Goal: Task Accomplishment & Management: Use online tool/utility

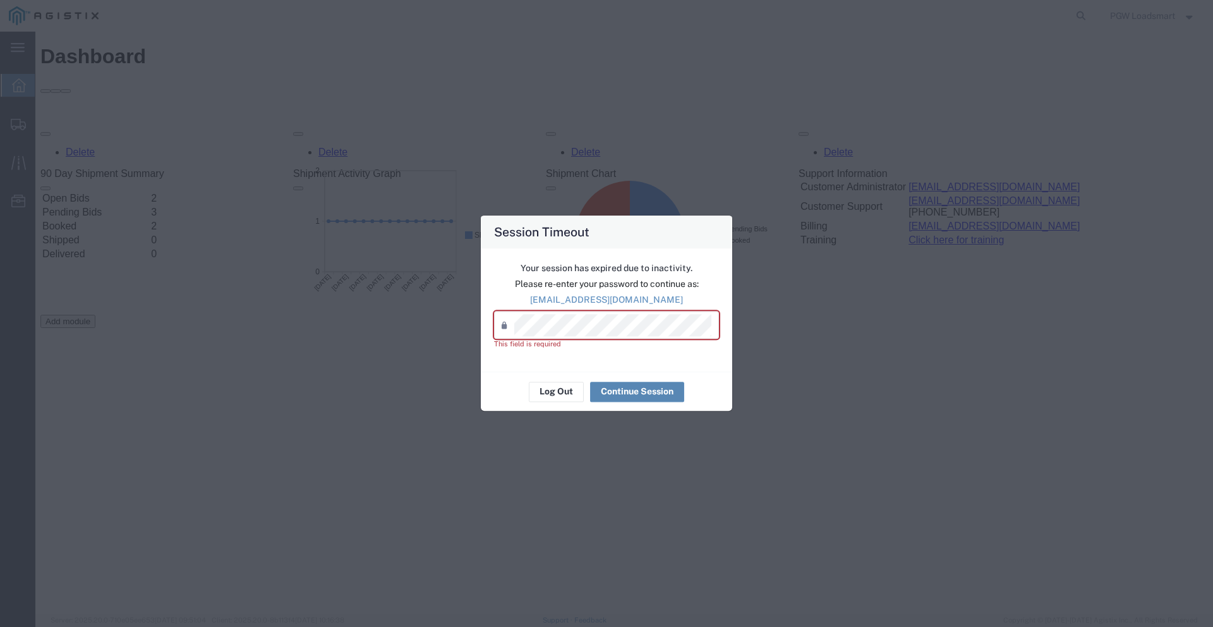
click at [617, 390] on button "Continue Session" at bounding box center [637, 392] width 94 height 20
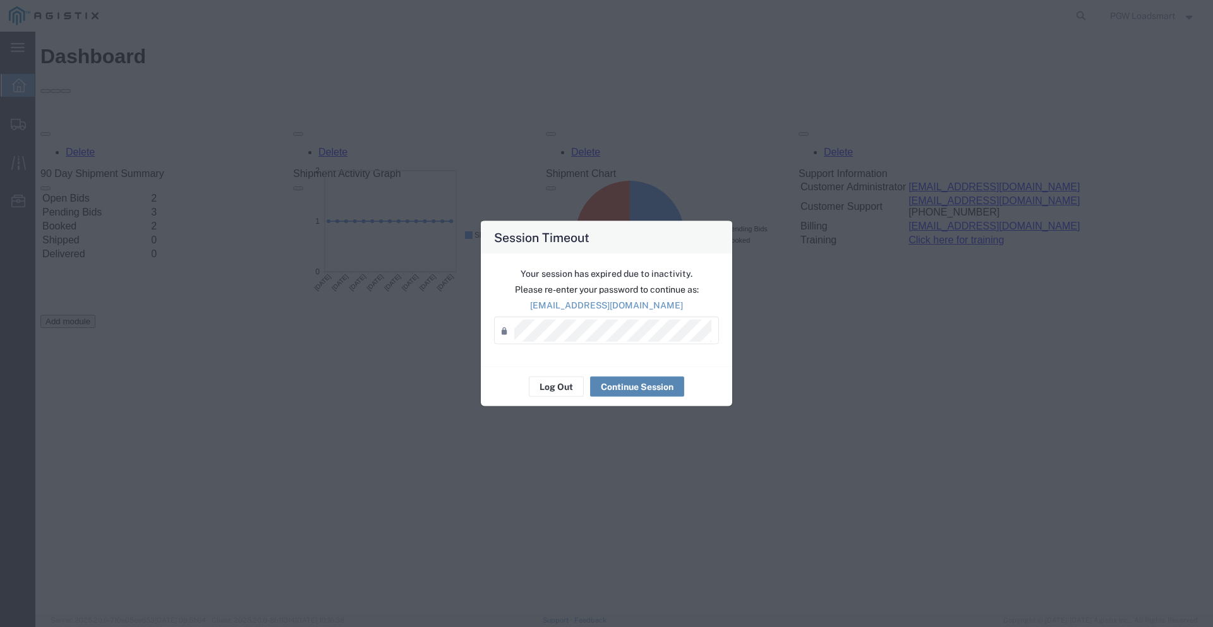
click at [623, 381] on button "Continue Session" at bounding box center [637, 387] width 94 height 20
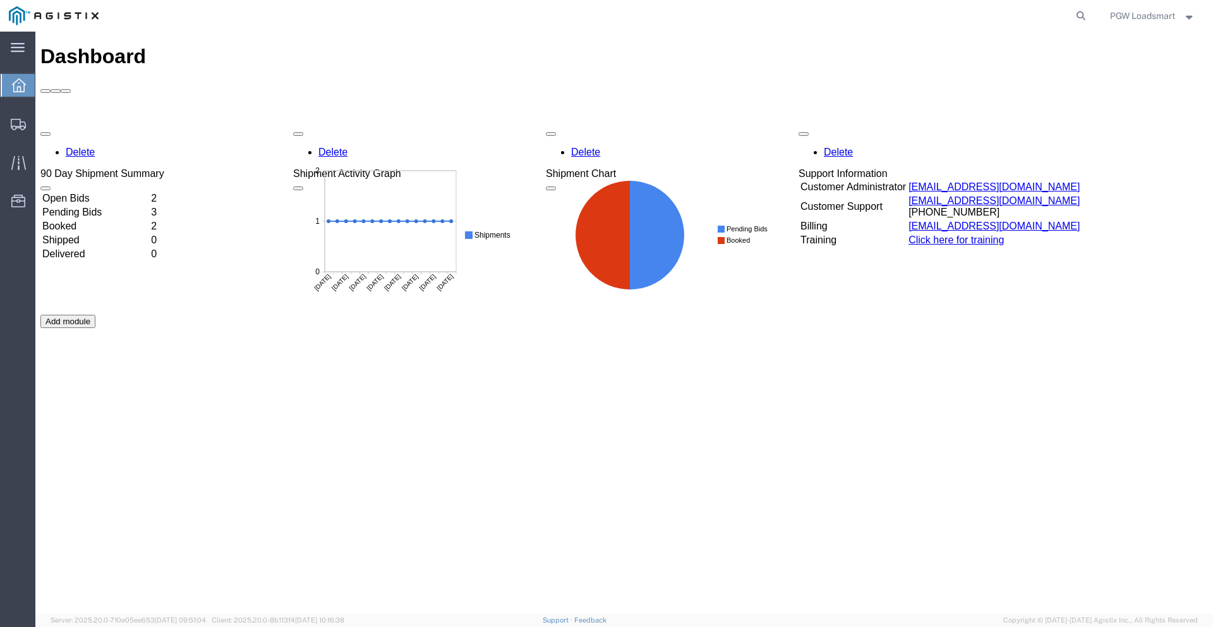
click at [92, 192] on td "Open Bids" at bounding box center [95, 198] width 107 height 13
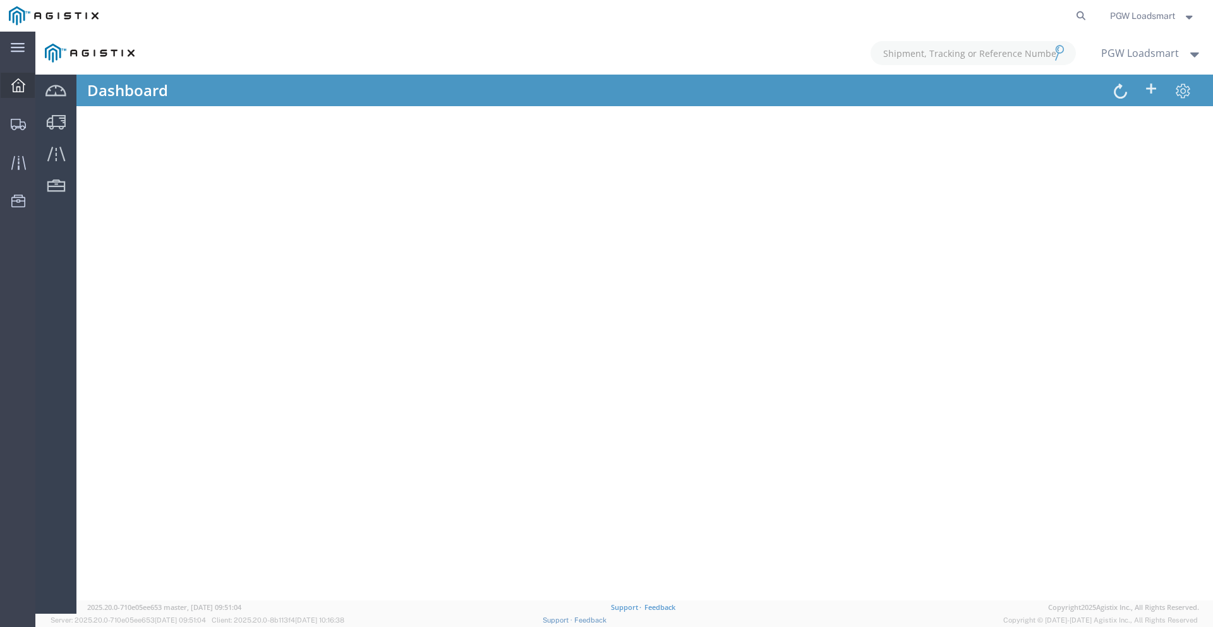
click at [22, 91] on icon at bounding box center [18, 85] width 14 height 14
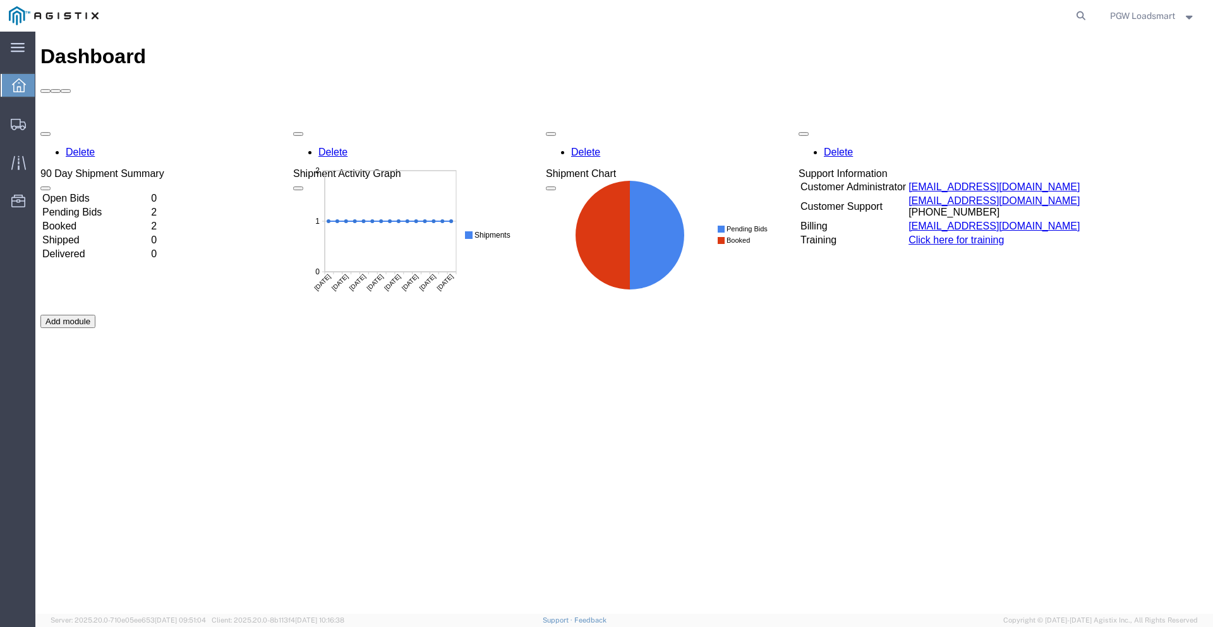
click at [97, 192] on td "Open Bids" at bounding box center [95, 198] width 107 height 13
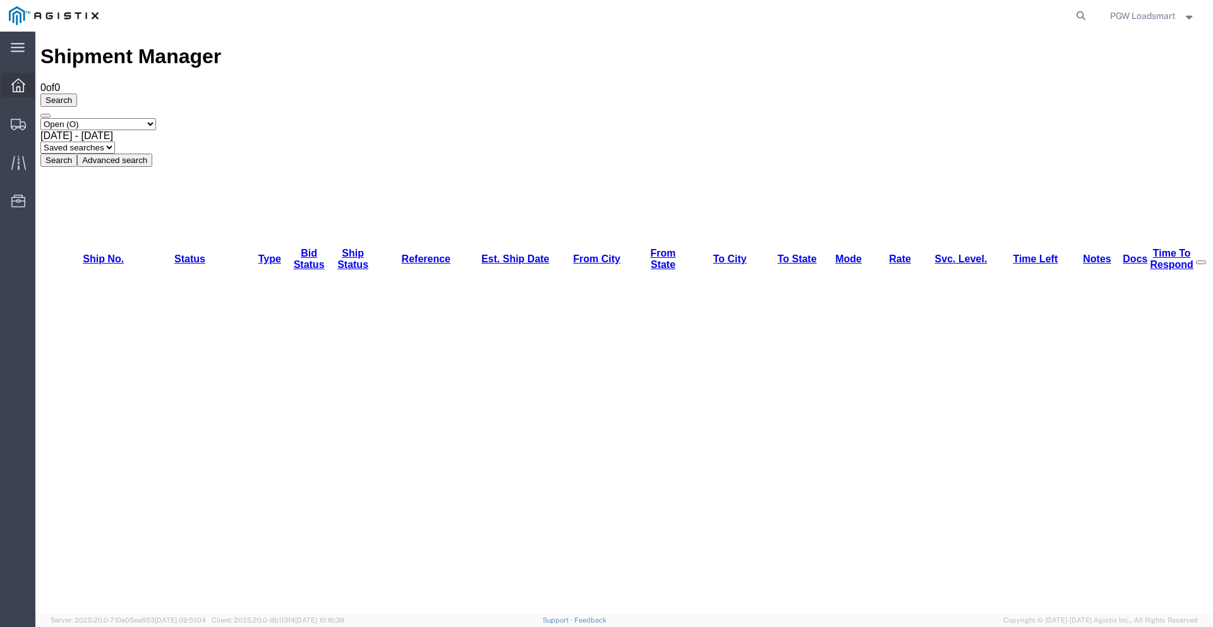
click at [15, 82] on icon at bounding box center [18, 85] width 14 height 14
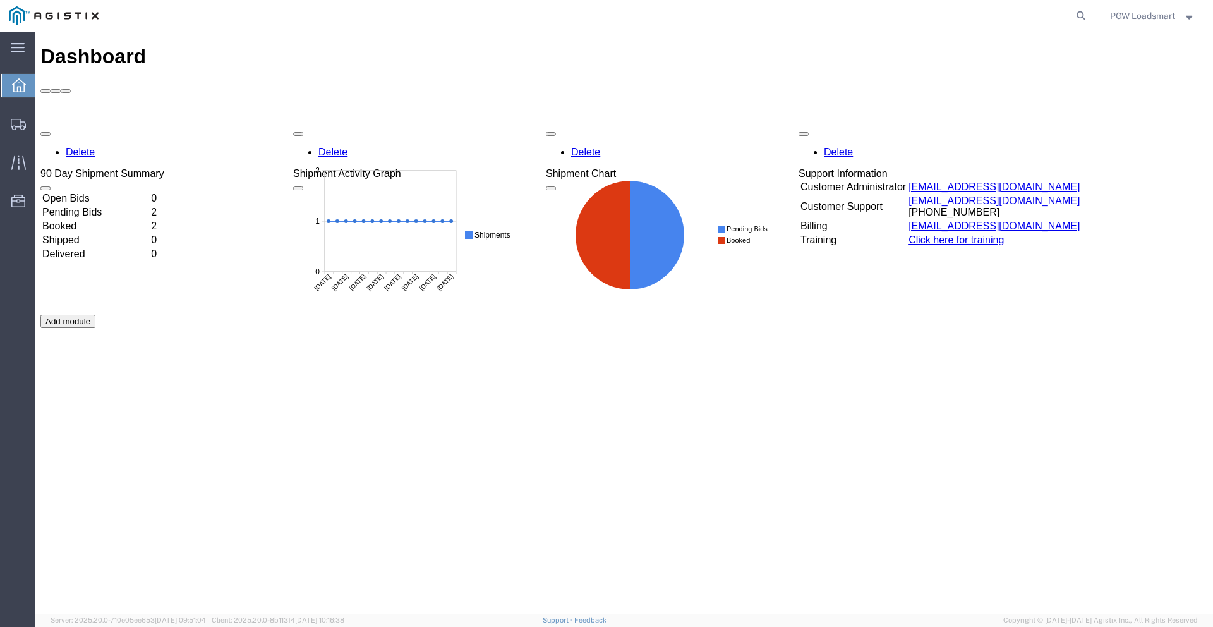
click at [105, 206] on td "Pending Bids" at bounding box center [95, 212] width 107 height 13
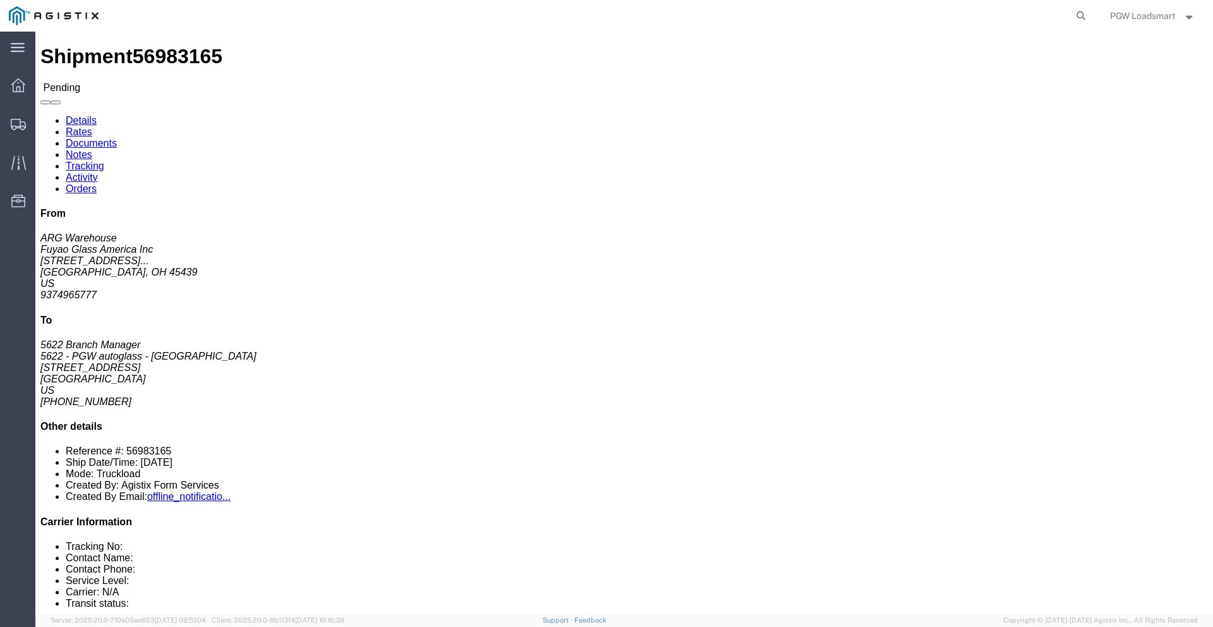
click button "Enter / Modify Bid"
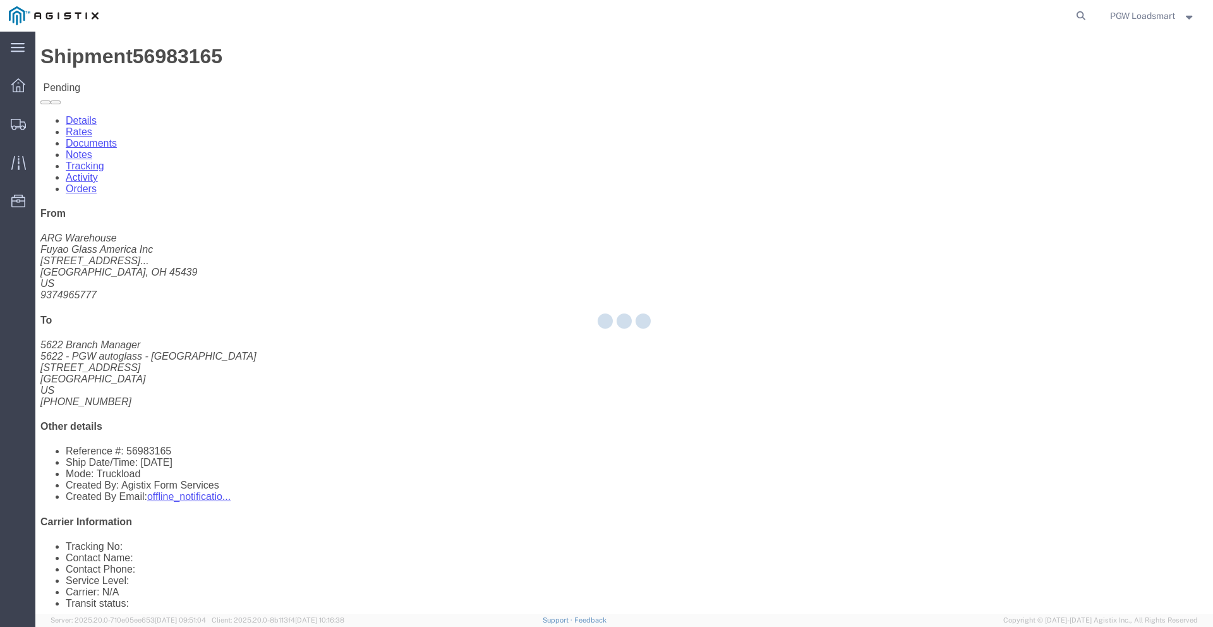
select select "6946"
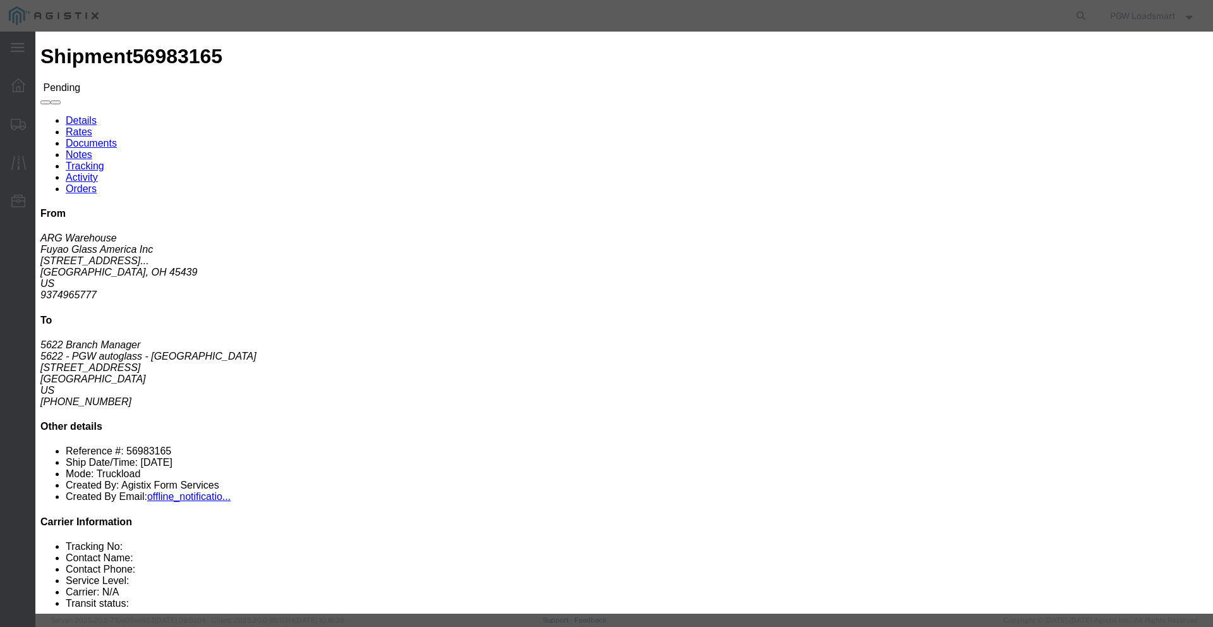
click link "quote_ecc679ef09b87221dbd7 - Loadsmart Inc - TL Standard 3 - 5 Day"
click input "3368.04"
type input "3300.04"
click input "0.00"
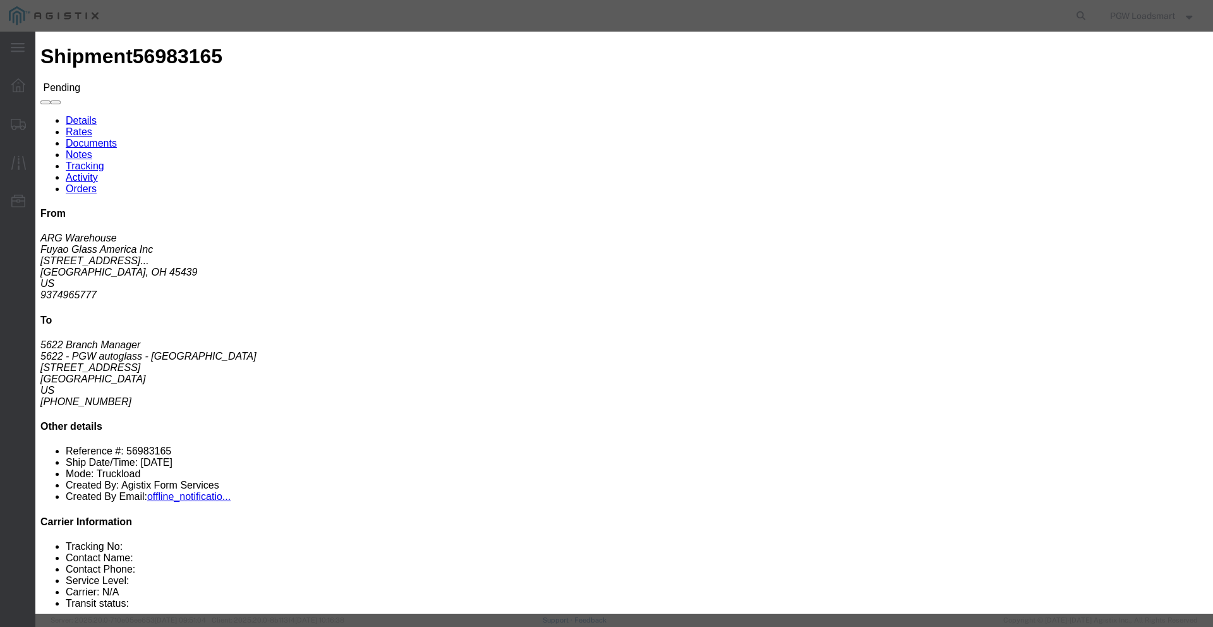
type input "0.01"
click button "Submit"
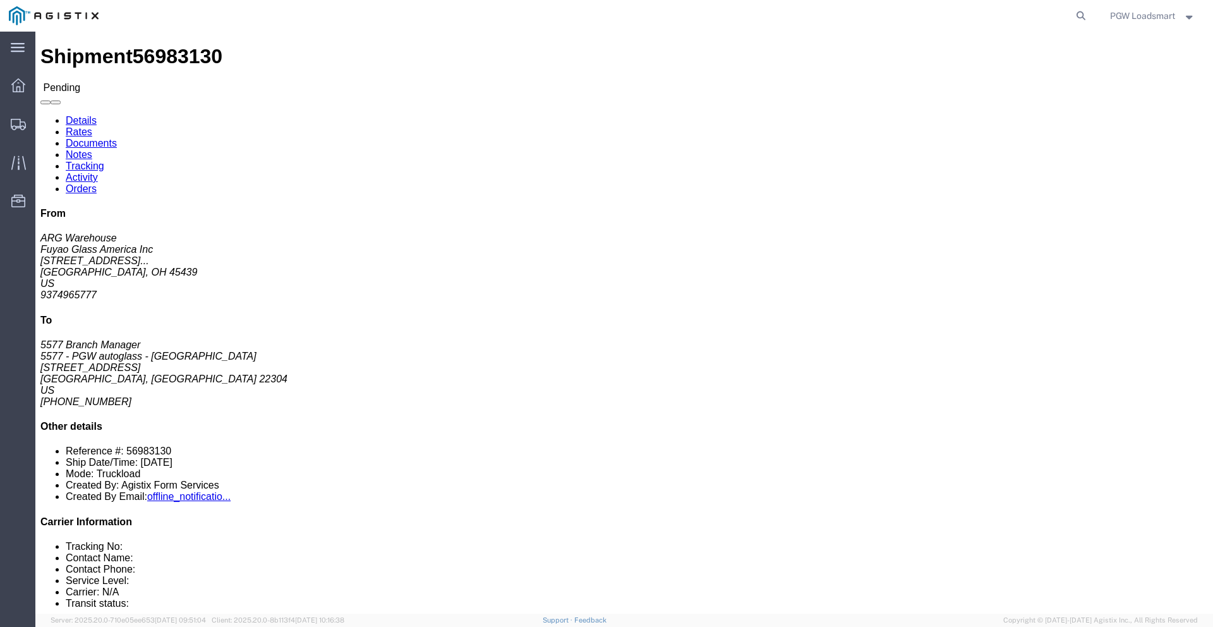
click button "Enter / Modify Bid"
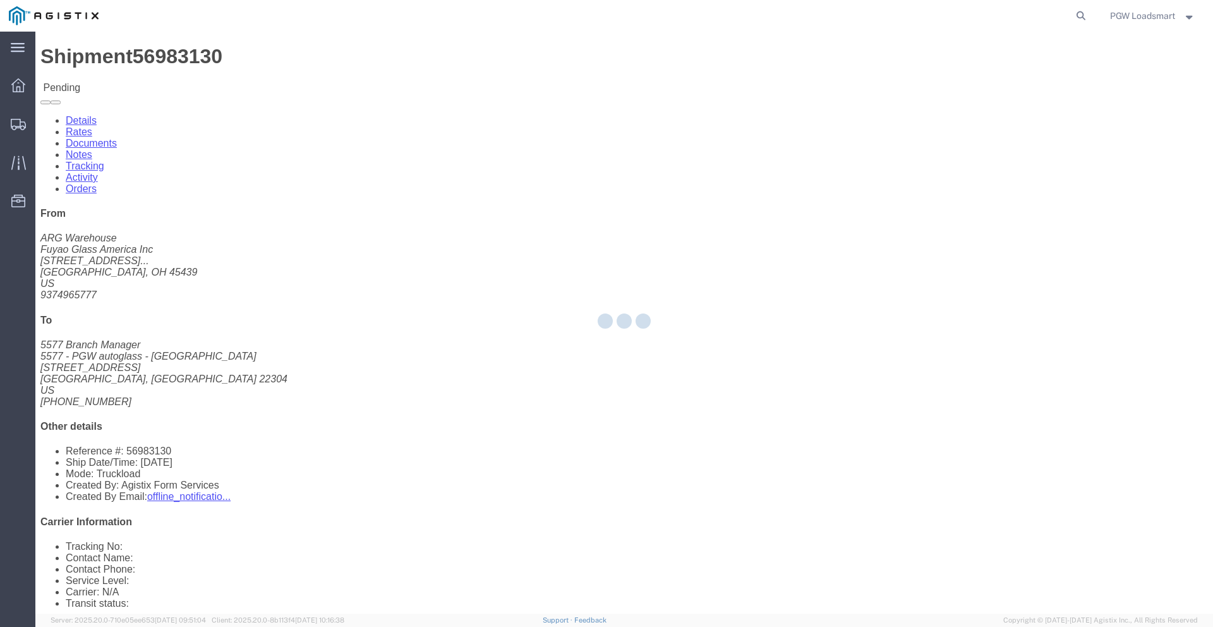
select select "6946"
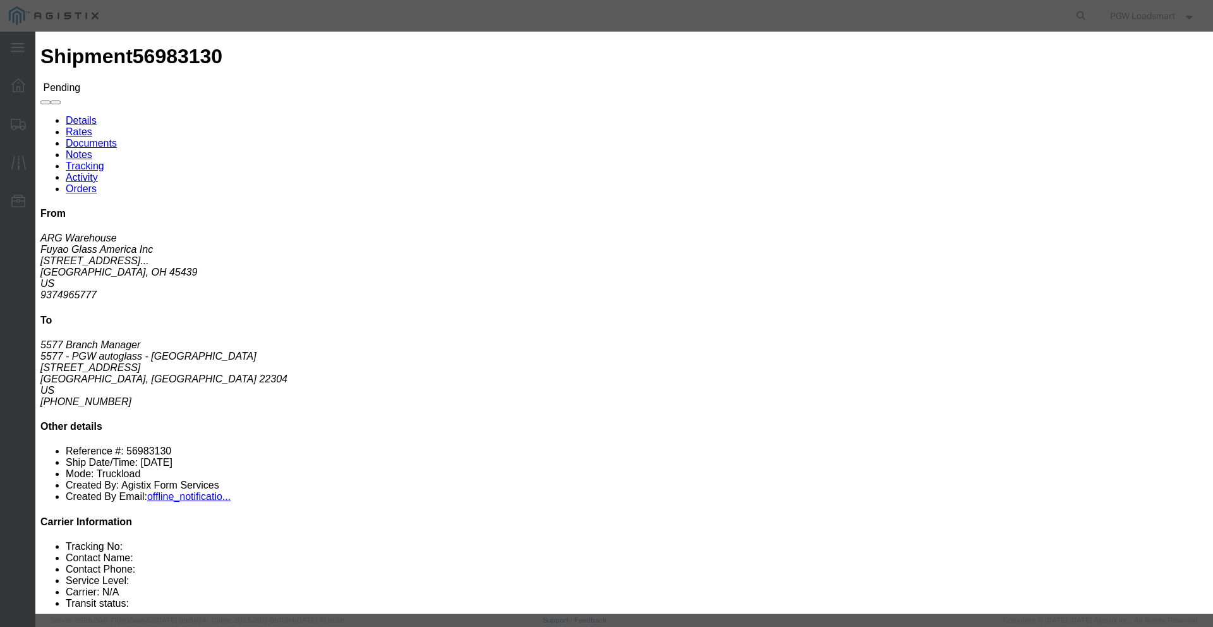
click link "quote_433d39bf2ecf84f7a12f - Loadsmart Inc - TL Standard 3 - 5 Day"
click input "1848.58"
type input "1818.58"
click input "0.00"
type input "0.01"
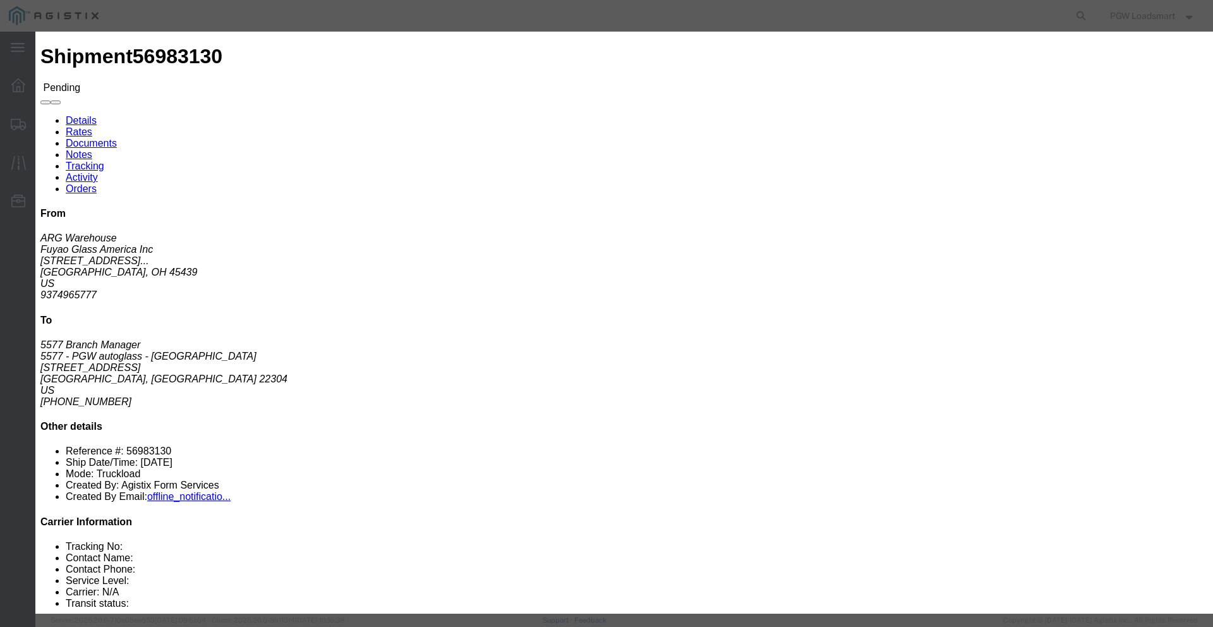
click button "Submit"
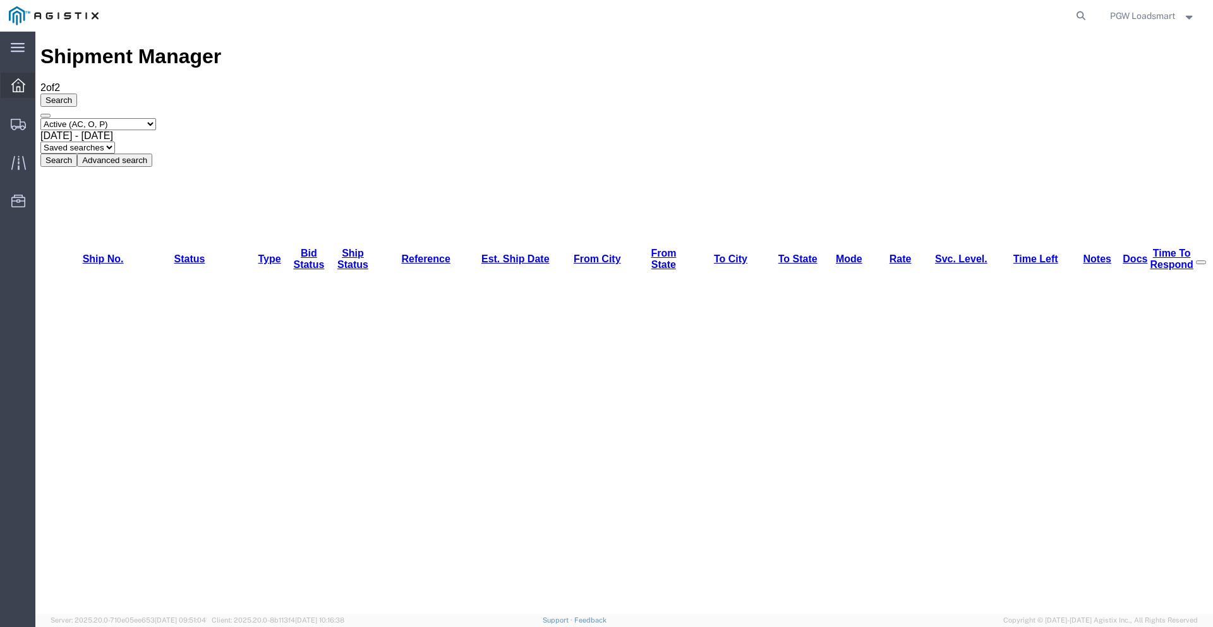
click at [7, 82] on div at bounding box center [18, 85] width 35 height 25
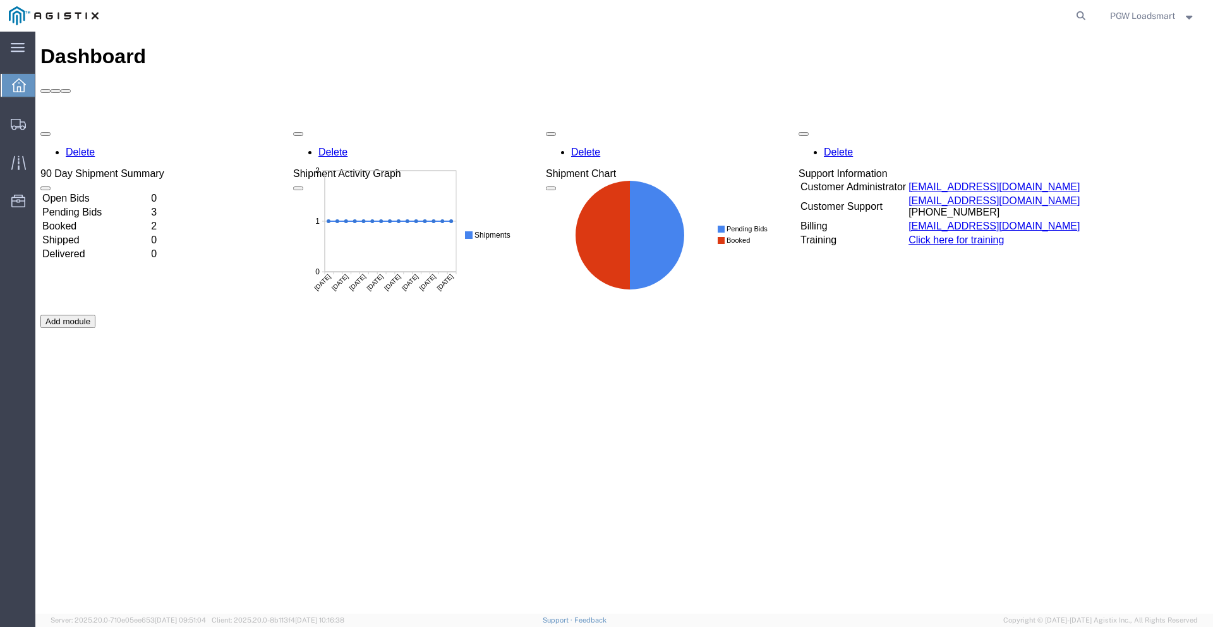
click at [97, 206] on td "Pending Bids" at bounding box center [95, 212] width 107 height 13
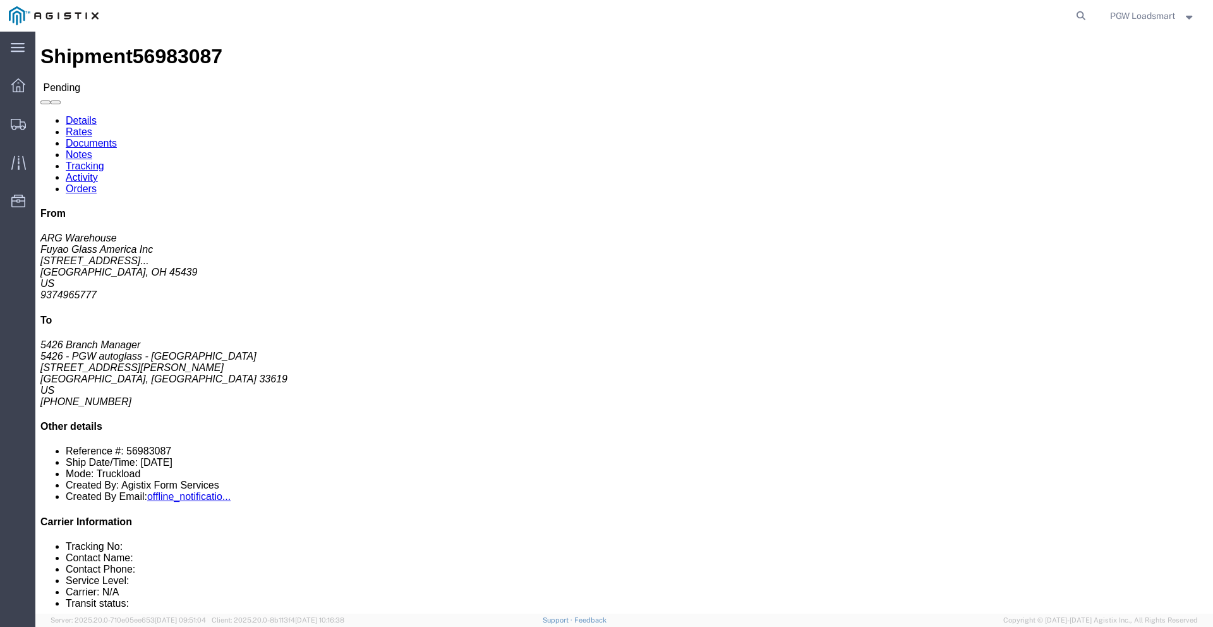
click button "Enter / Modify Bid"
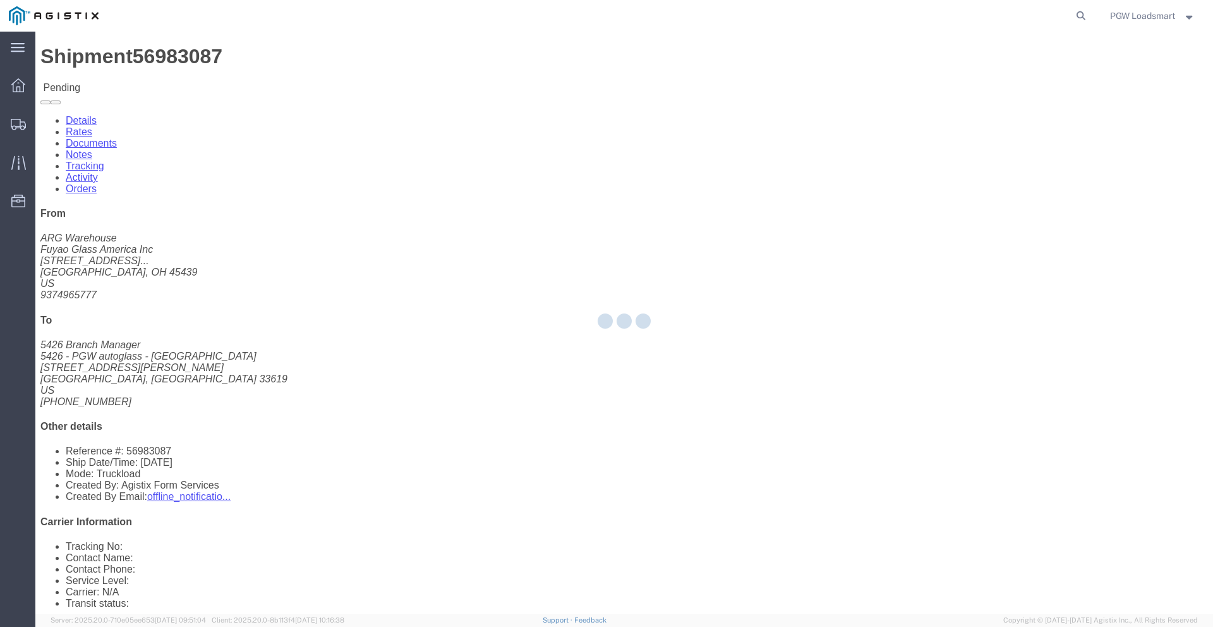
select select "6946"
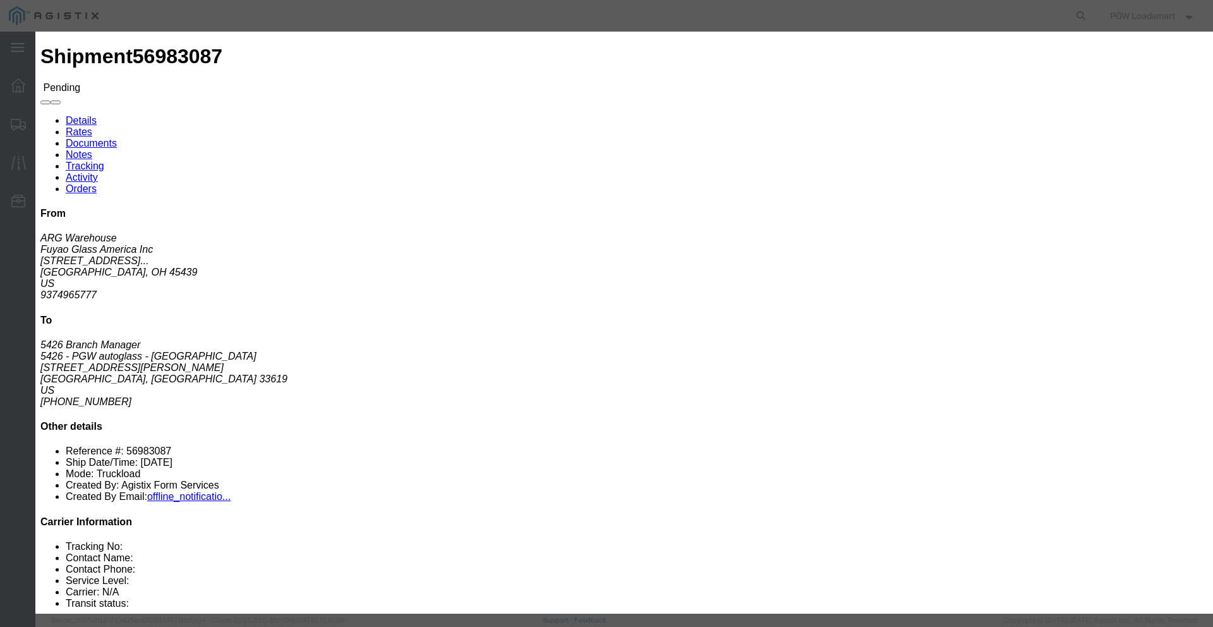
click link "quote_cfb91edd1cde485e9b39 - Loadsmart Inc - TL Standard 3 - 5 Day"
click input "2965.83"
type input "2905.83"
click input "0.00"
type input "0.02"
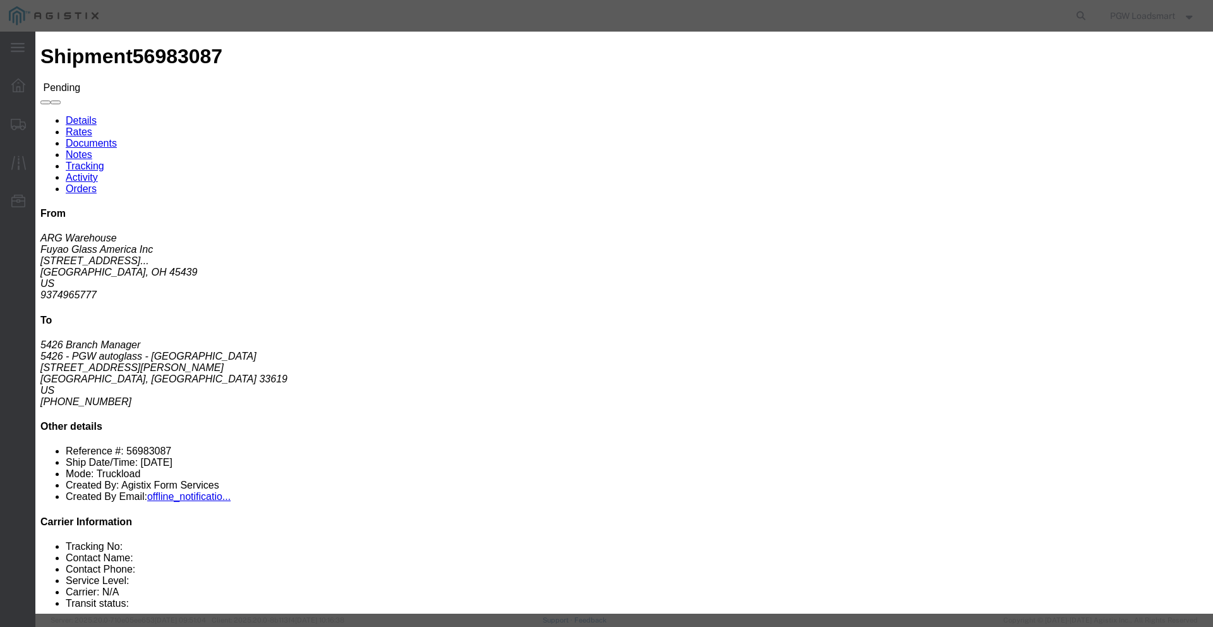
click button "Submit"
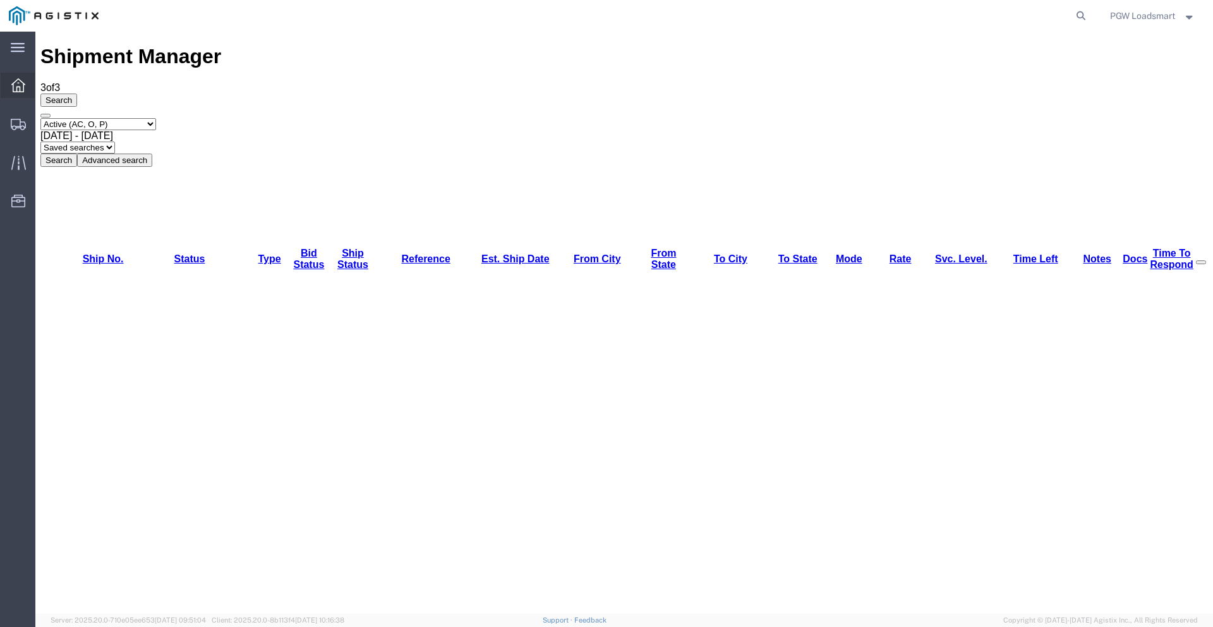
click at [25, 87] on icon at bounding box center [18, 85] width 14 height 14
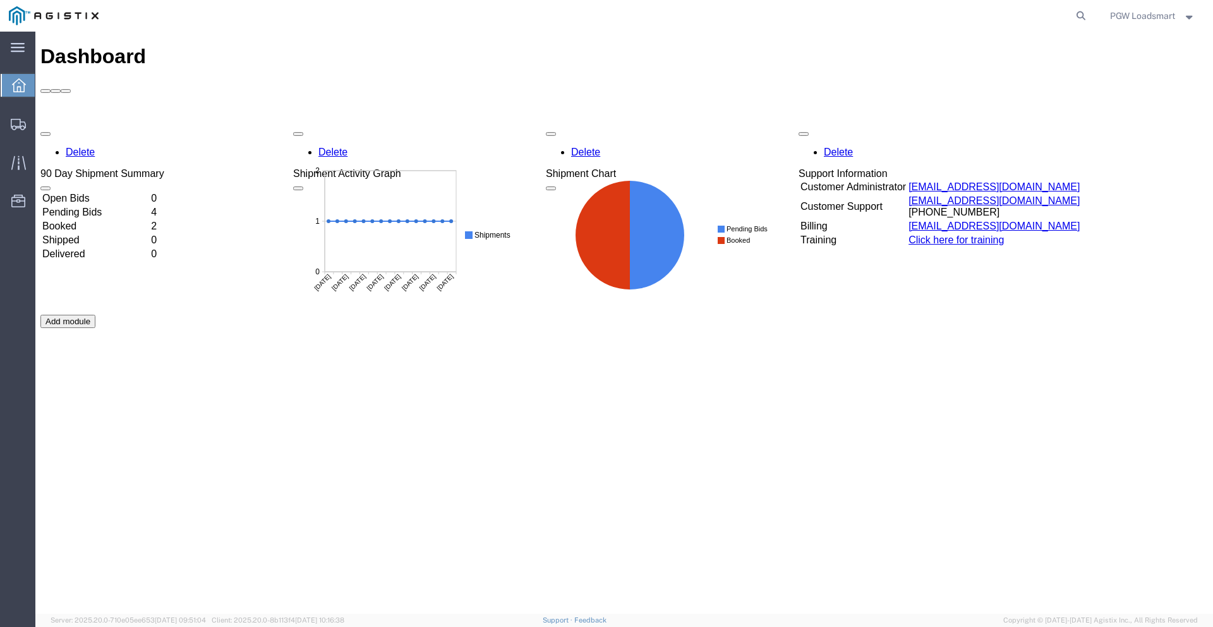
click at [95, 206] on td "Pending Bids" at bounding box center [95, 212] width 107 height 13
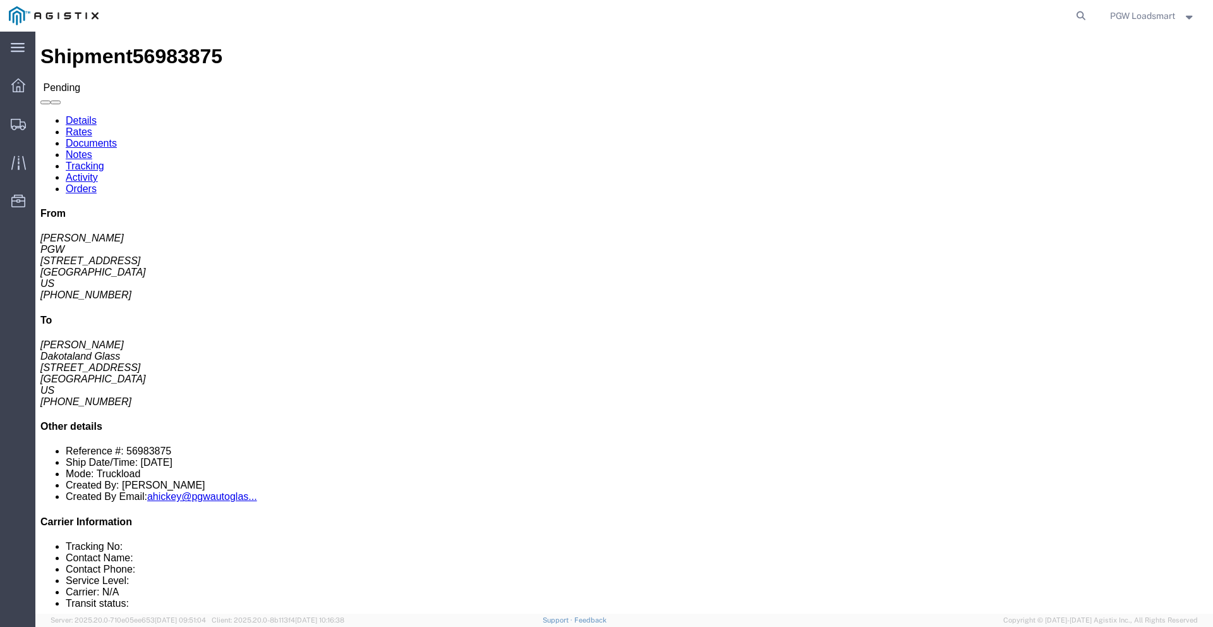
click button "Enter / Modify Bid"
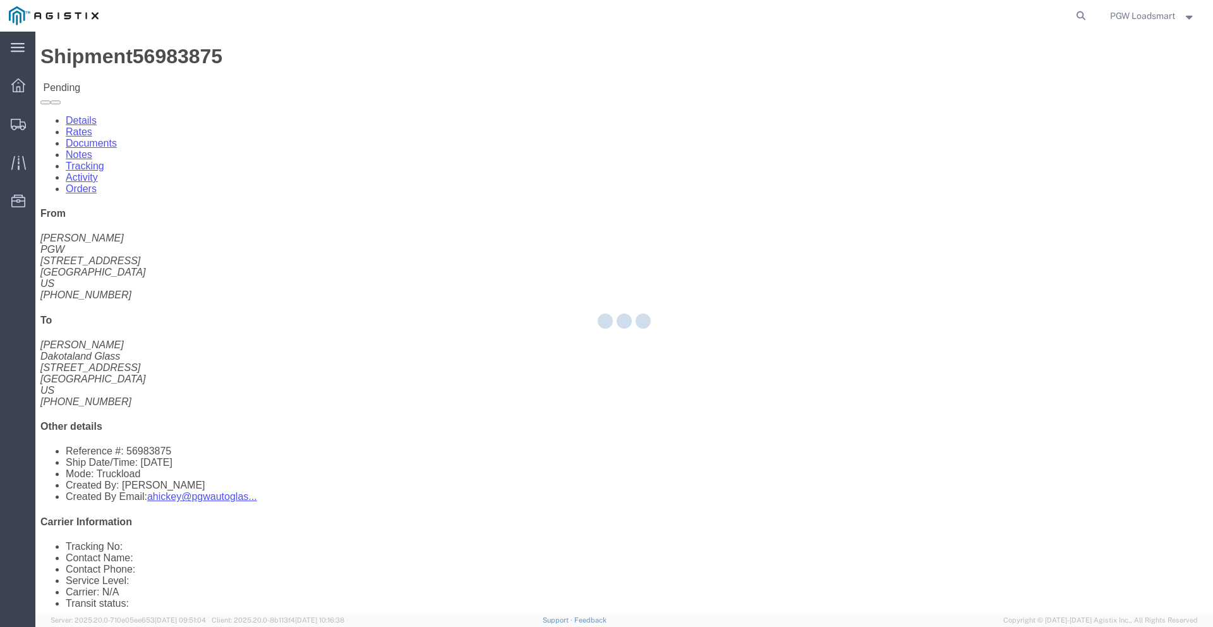
select select "6946"
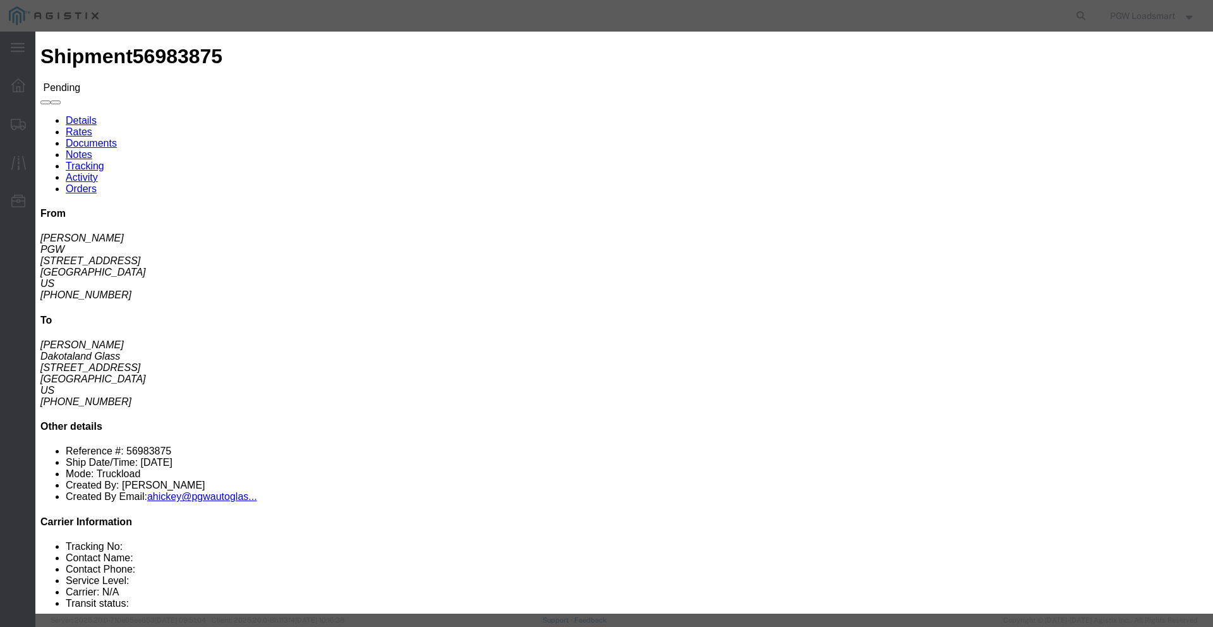
click link "quote_405e6a45ee3474ced490 - Loadsmart Inc - TL Standard 3 - 5 Day"
click button "Submit"
click input "0.00"
type input "0.01"
click button "Submit"
